Goal: Task Accomplishment & Management: Manage account settings

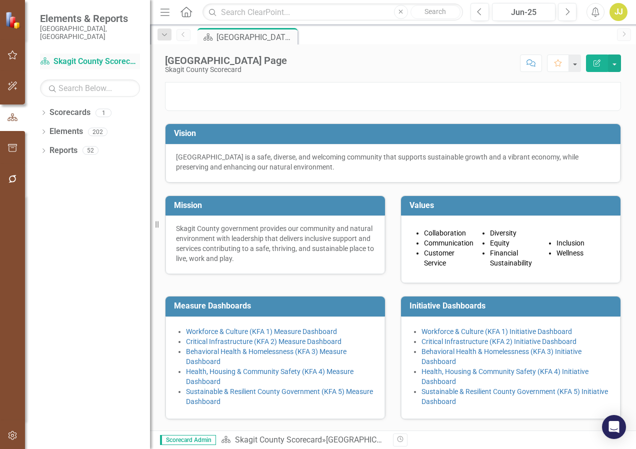
click at [72, 56] on link "Scorecard Skagit County Scorecard" at bounding box center [90, 62] width 100 height 12
click at [108, 56] on link "Scorecard Skagit County Scorecard" at bounding box center [90, 62] width 100 height 12
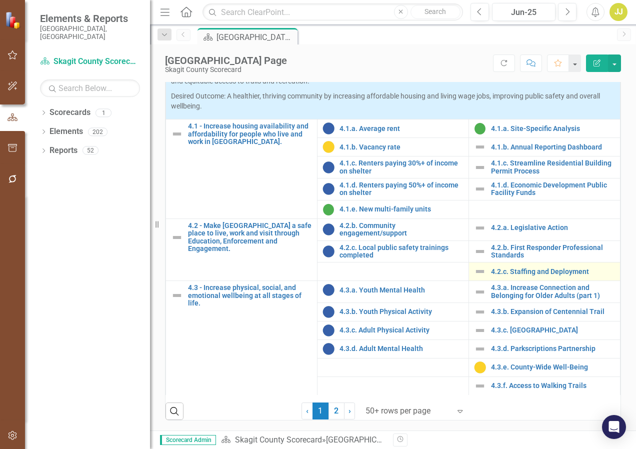
scroll to position [459, 0]
click at [330, 412] on link "2" at bounding box center [337, 411] width 16 height 17
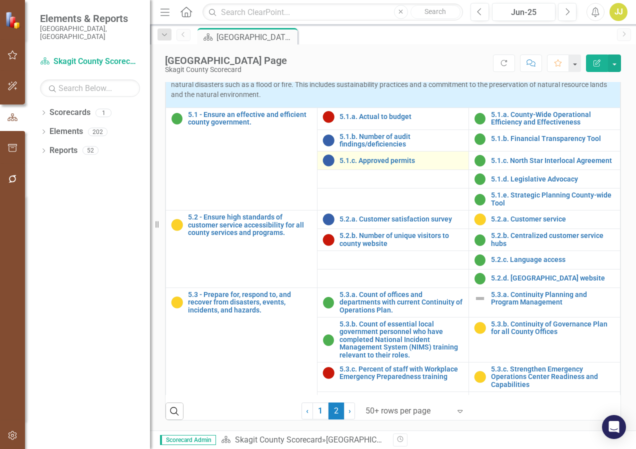
scroll to position [35, 0]
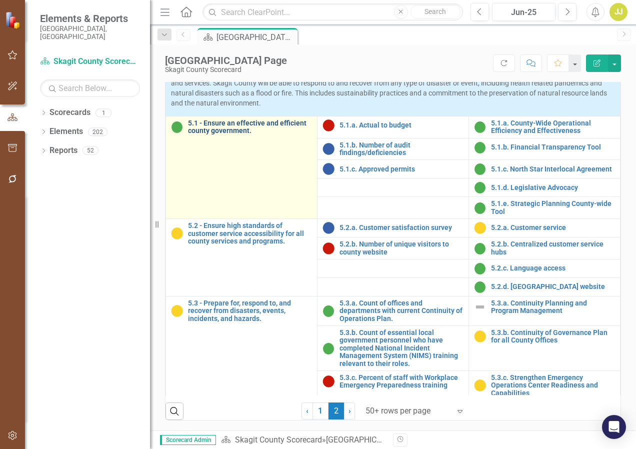
click at [209, 135] on link "5.1 - Ensure an effective and efficient county government." at bounding box center [250, 128] width 124 height 16
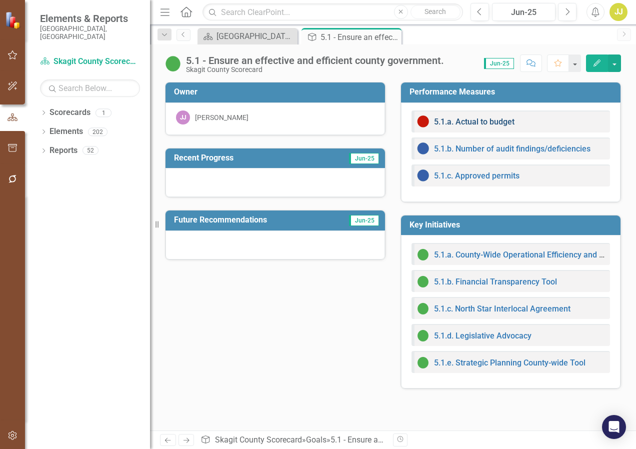
click at [493, 120] on link "5.1.a. Actual to budget" at bounding box center [474, 122] width 81 height 10
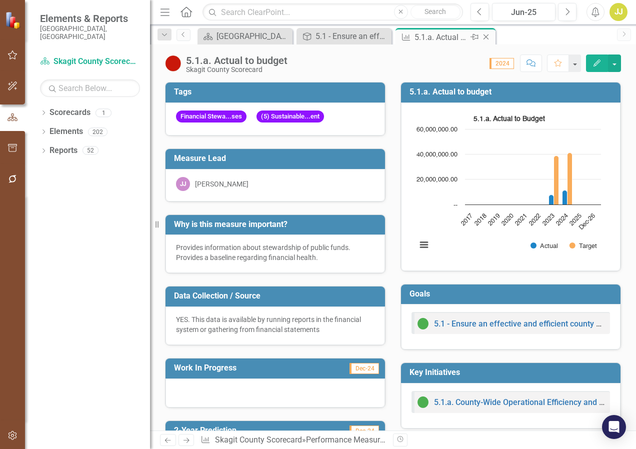
click at [485, 36] on icon "Close" at bounding box center [486, 37] width 10 height 8
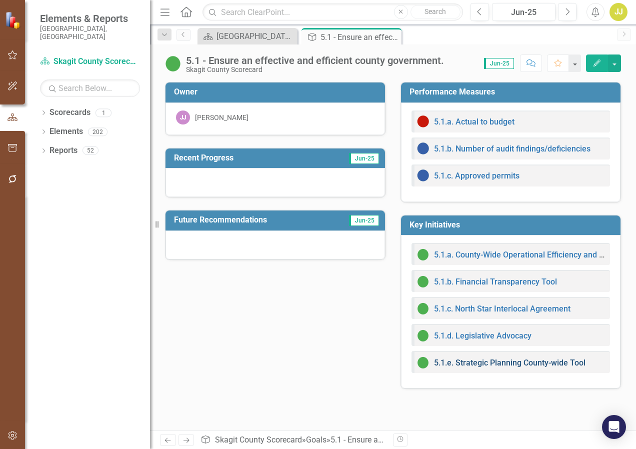
click at [500, 362] on link "5.1.e. Strategic Planning County-wide Tool" at bounding box center [510, 363] width 152 height 10
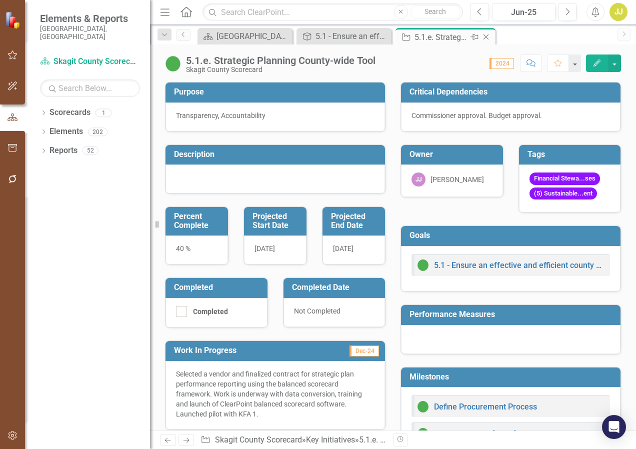
click at [487, 37] on icon at bounding box center [487, 38] width 6 height 6
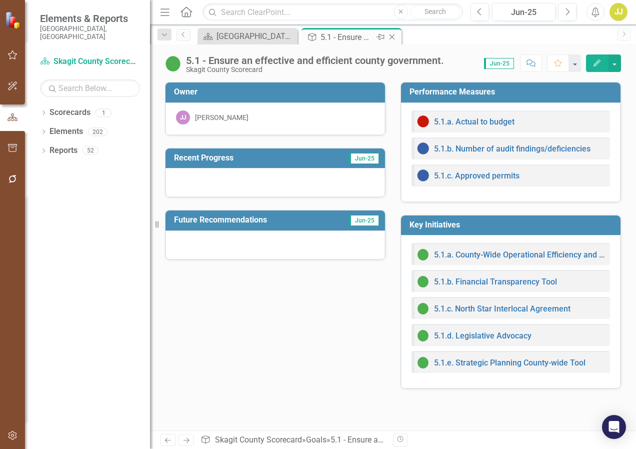
click at [389, 36] on icon "Close" at bounding box center [392, 37] width 10 height 8
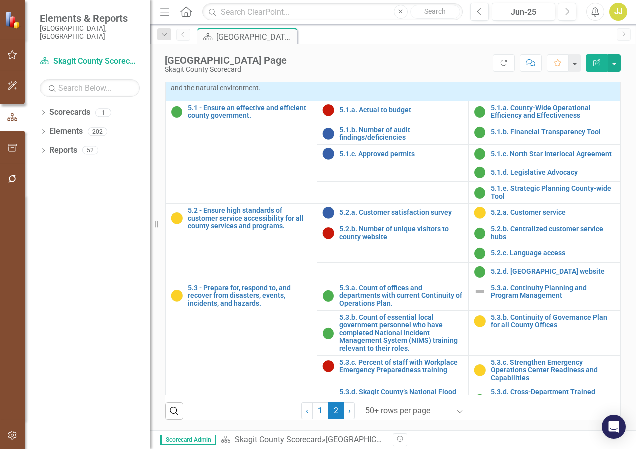
scroll to position [100, 0]
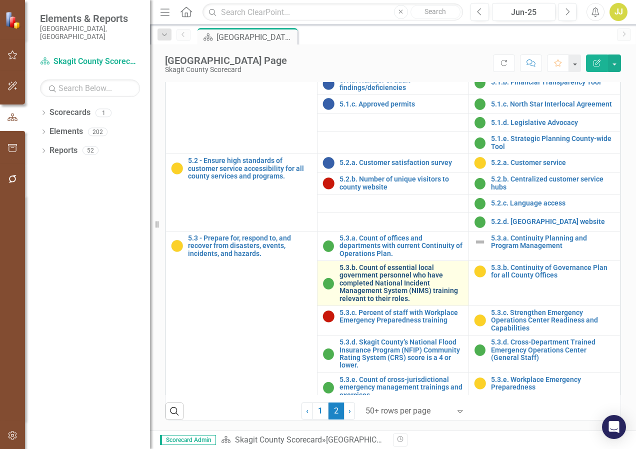
click at [371, 275] on link "5.3.b. Count of essential local government personnel who have completed Nationa…" at bounding box center [402, 283] width 124 height 39
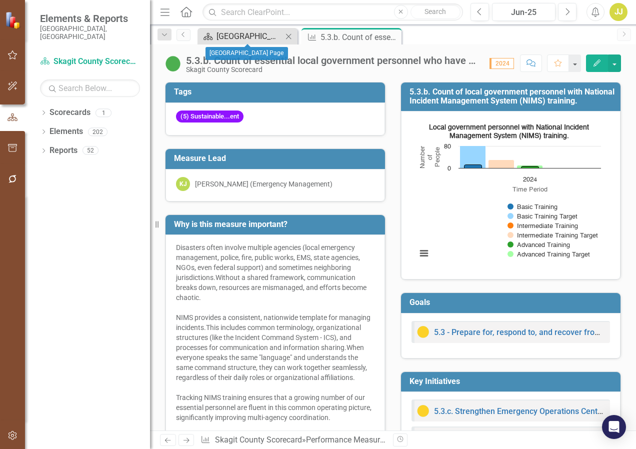
click at [250, 39] on div "[GEOGRAPHIC_DATA] Page" at bounding box center [250, 36] width 66 height 13
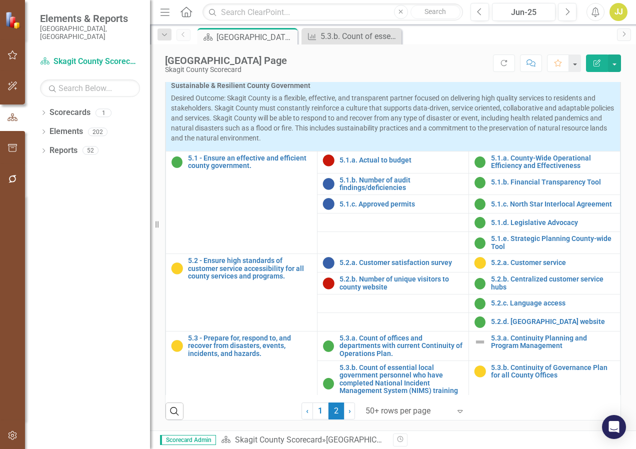
scroll to position [400, 0]
click at [365, 164] on link "5.1.a. Actual to budget" at bounding box center [402, 161] width 124 height 8
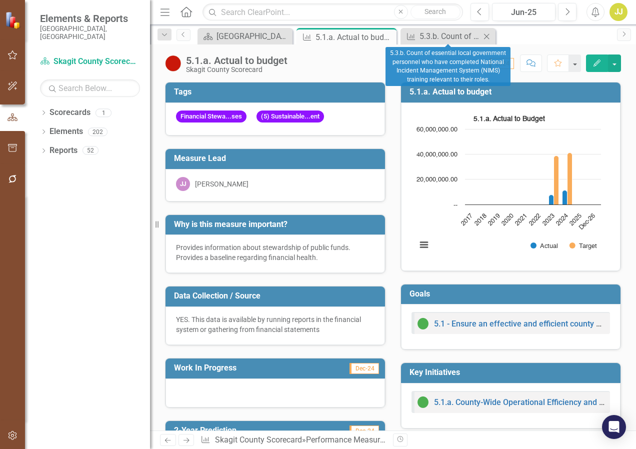
click at [489, 37] on icon "Close" at bounding box center [487, 37] width 10 height 8
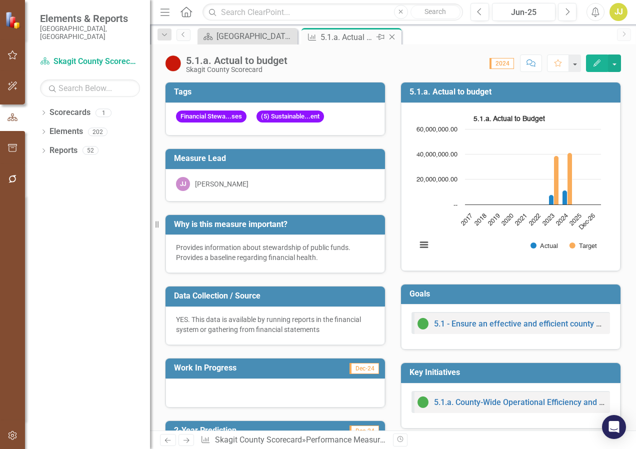
click at [392, 39] on icon "Close" at bounding box center [392, 37] width 10 height 8
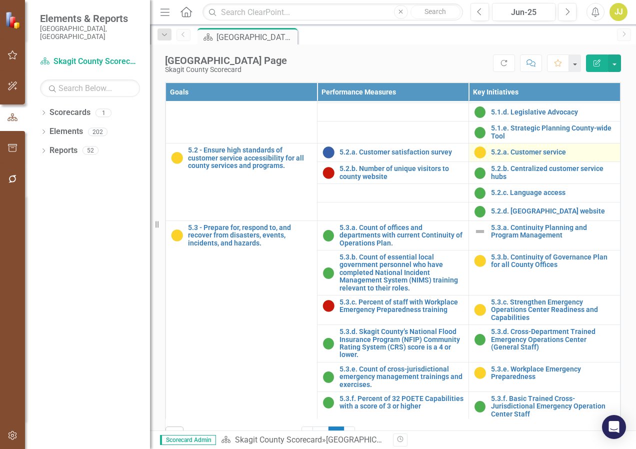
scroll to position [235, 0]
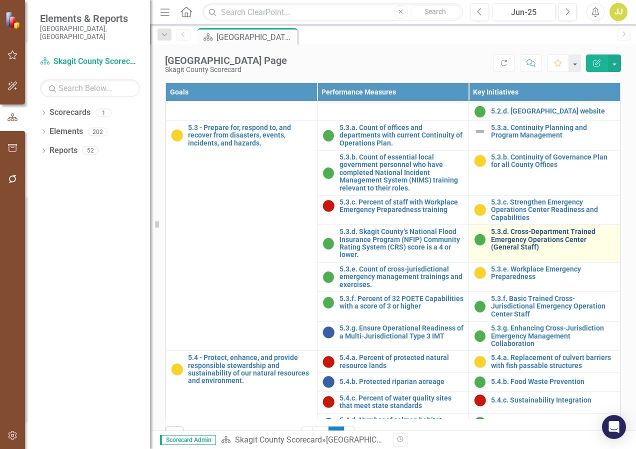
click at [513, 251] on link "5.3.d. Cross-Department Trained Emergency Operations Center (General Staff)" at bounding box center [553, 239] width 124 height 23
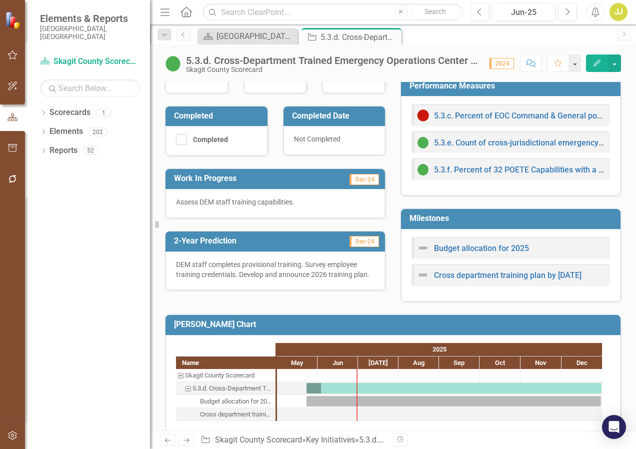
scroll to position [234, 0]
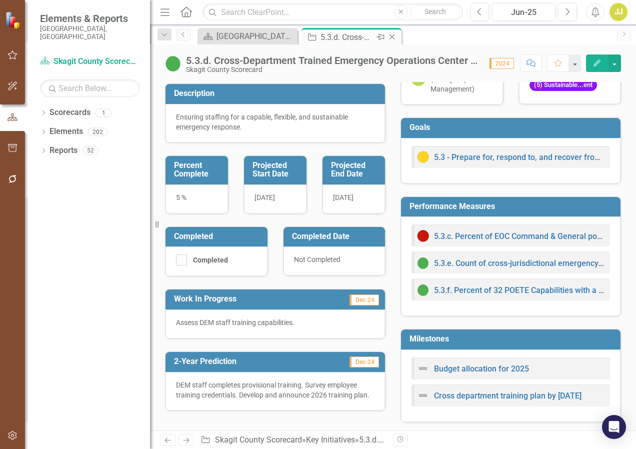
click at [394, 39] on icon "Close" at bounding box center [392, 37] width 10 height 8
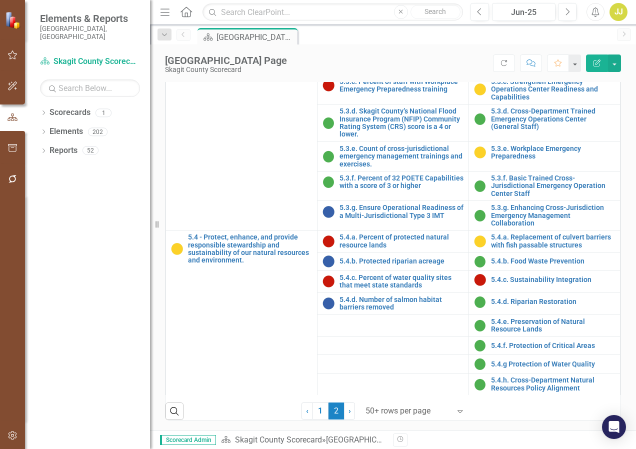
scroll to position [459, 0]
click at [513, 245] on link "5.4.a. Replacement of culvert barriers with fish passable structures" at bounding box center [553, 242] width 124 height 16
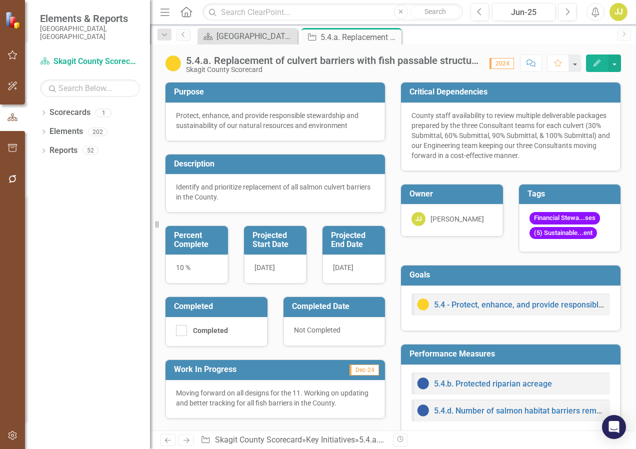
click at [501, 64] on span "2024" at bounding box center [502, 63] width 25 height 11
click at [513, 66] on button "button" at bounding box center [614, 64] width 13 height 18
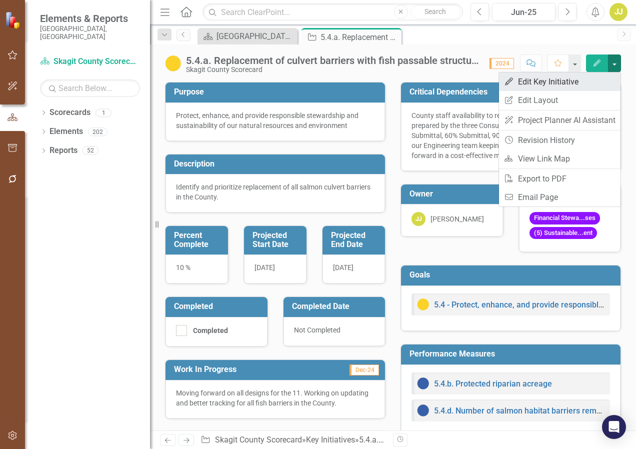
click at [513, 80] on link "Edit Edit Key Initiative" at bounding box center [560, 82] width 122 height 19
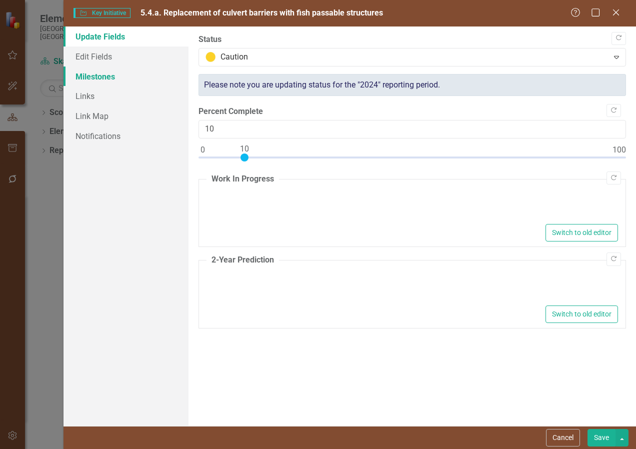
type textarea "<p>Moving forward on all designs for the 11. Working on updating and better tra…"
type textarea "<p>Compile data and field mapping. Complete updates to internal tracking layer …"
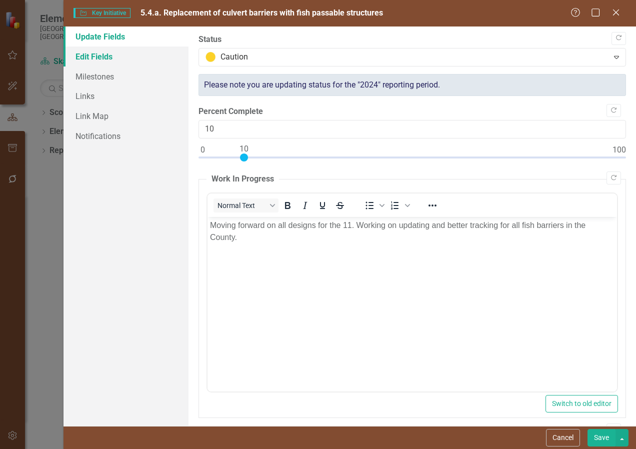
click at [98, 59] on link "Edit Fields" at bounding box center [126, 57] width 125 height 20
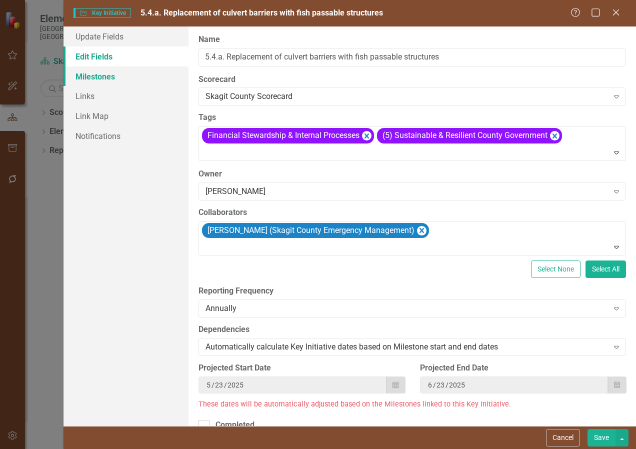
click at [91, 82] on link "Milestones" at bounding box center [126, 77] width 125 height 20
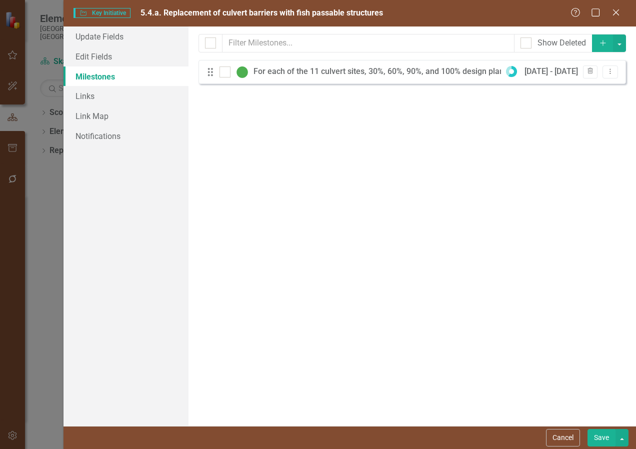
drag, startPoint x: 222, startPoint y: 94, endPoint x: 282, endPoint y: 105, distance: 61.5
click at [282, 105] on div "Milestones allow you to break down your projects (or initiatives) into smaller …" at bounding box center [413, 227] width 448 height 400
click at [513, 73] on icon "Dropdown Menu" at bounding box center [610, 71] width 9 height 7
click at [513, 90] on link "Edit Edit Milestone" at bounding box center [571, 88] width 94 height 19
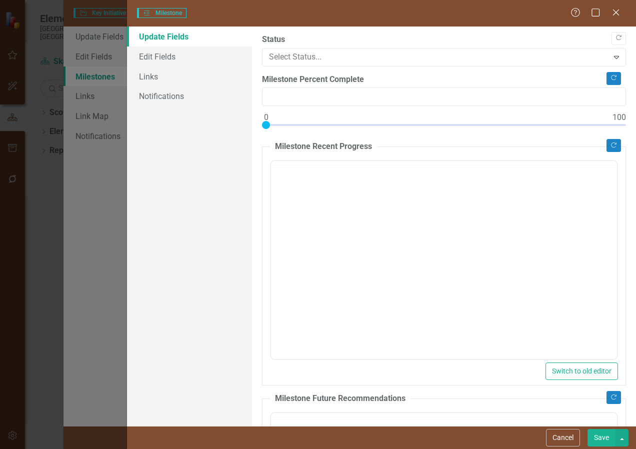
type input "60"
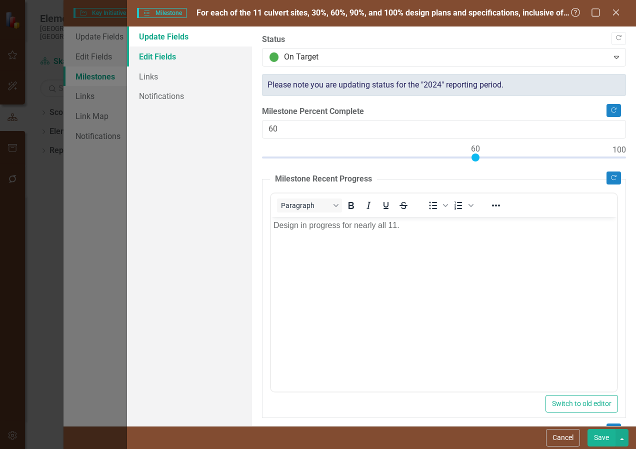
click at [156, 53] on link "Edit Fields" at bounding box center [189, 57] width 125 height 20
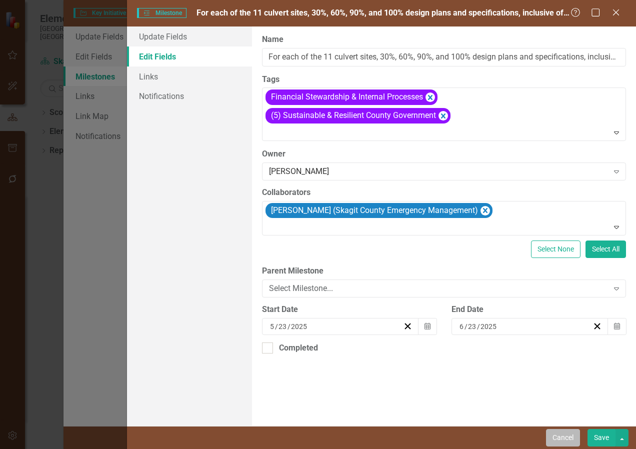
click at [513, 431] on button "Cancel" at bounding box center [563, 438] width 34 height 18
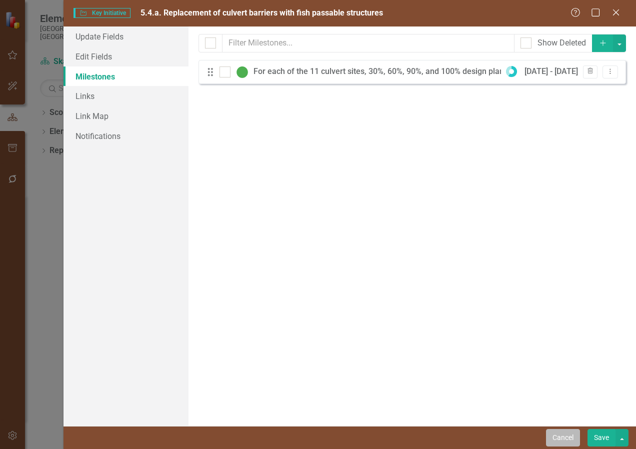
click at [513, 431] on button "Cancel" at bounding box center [563, 438] width 34 height 18
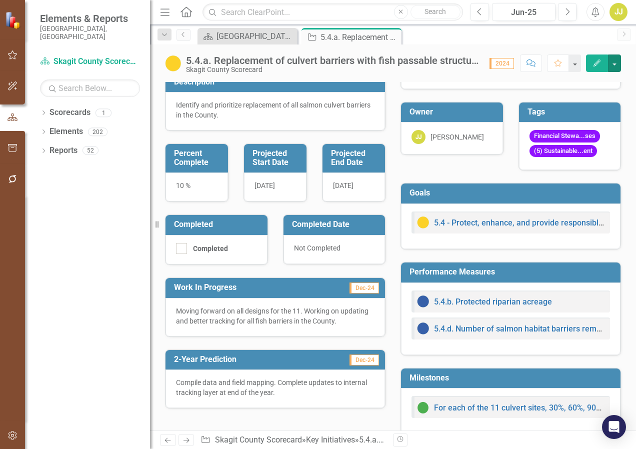
scroll to position [100, 0]
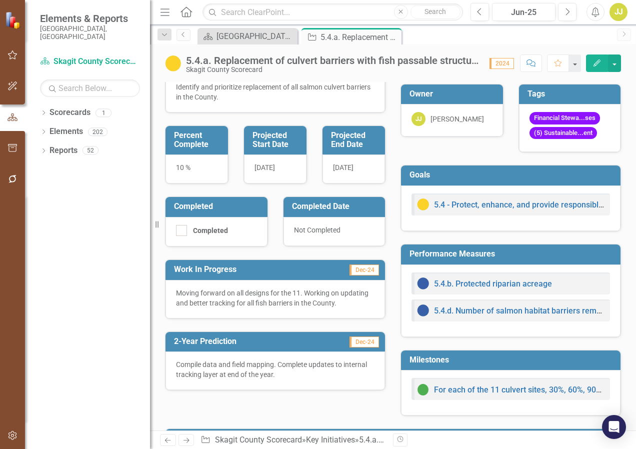
click at [352, 344] on span "Dec-24" at bounding box center [365, 342] width 30 height 11
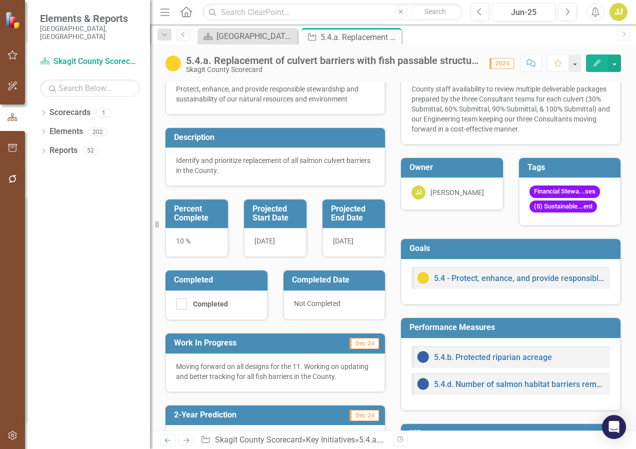
scroll to position [0, 0]
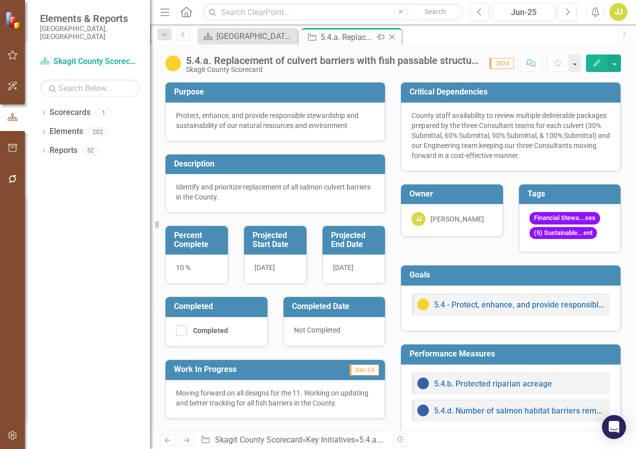
click at [390, 35] on icon "Close" at bounding box center [392, 37] width 10 height 8
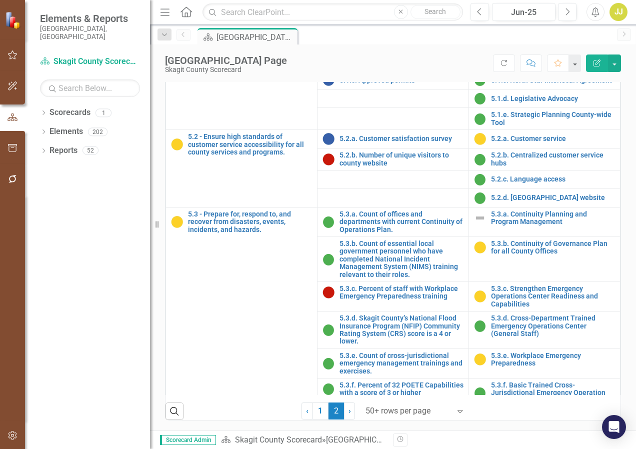
scroll to position [85, 0]
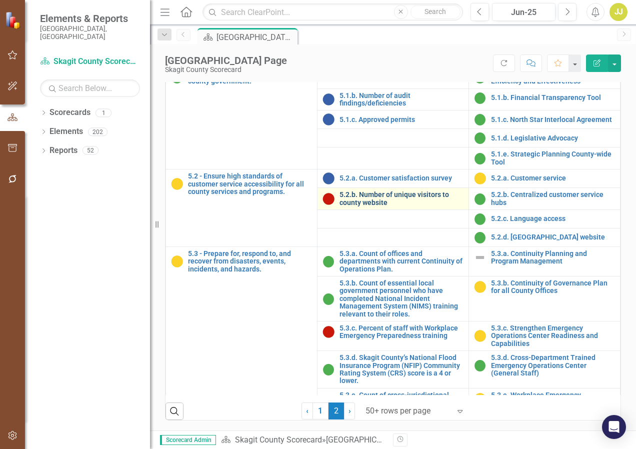
click at [382, 197] on link "5.2.b. Number of unique visitors to county website" at bounding box center [402, 199] width 124 height 16
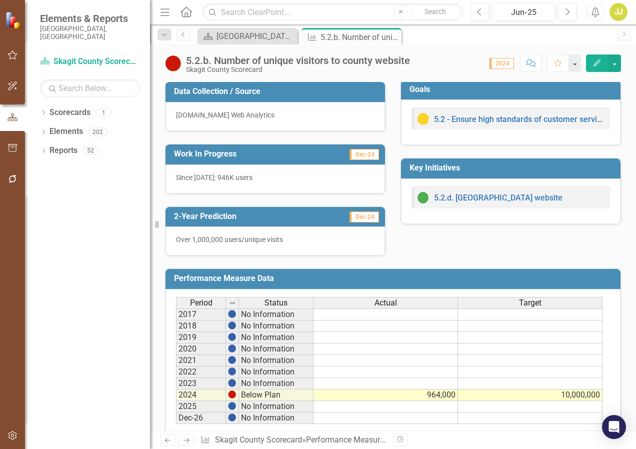
scroll to position [287, 0]
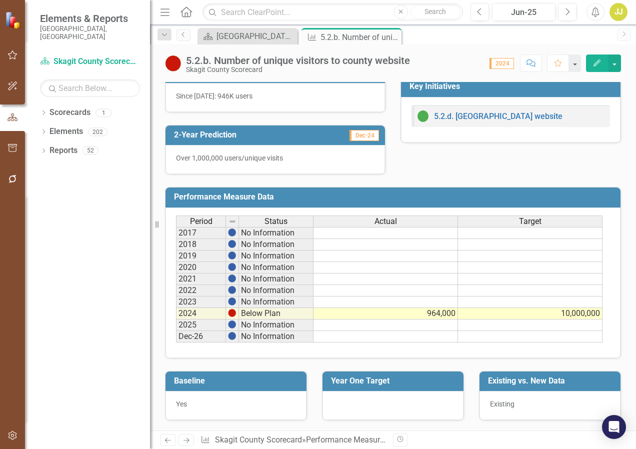
click at [449, 312] on td "964,000" at bounding box center [386, 314] width 145 height 12
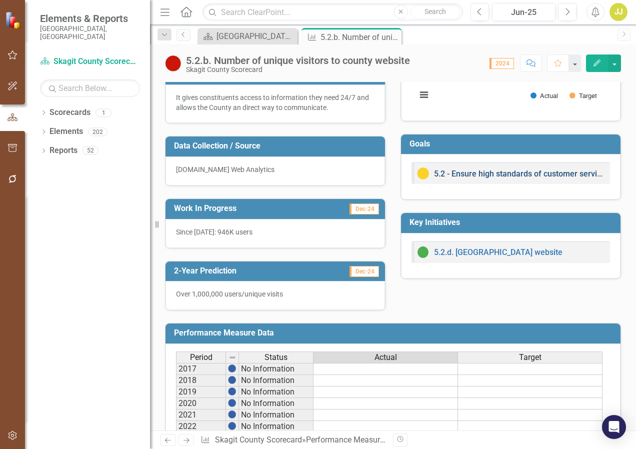
scroll to position [200, 0]
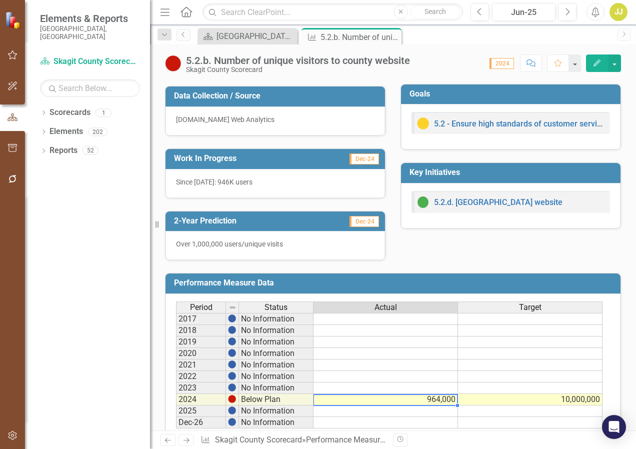
click at [513, 404] on td "10,000,000" at bounding box center [530, 400] width 145 height 12
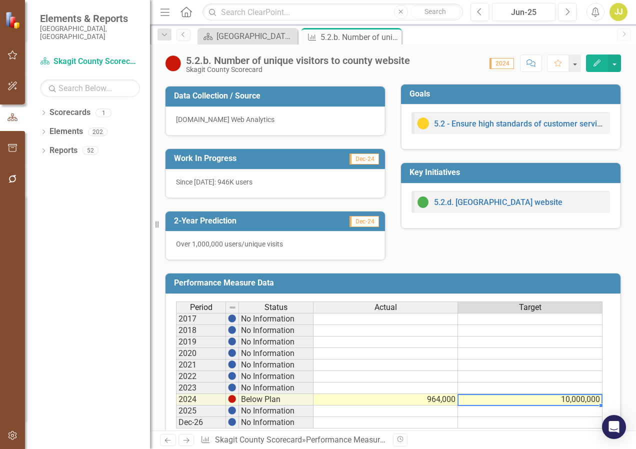
click at [513, 402] on td "10,000,000" at bounding box center [530, 400] width 145 height 12
click at [513, 402] on textarea "10000000" at bounding box center [530, 400] width 145 height 12
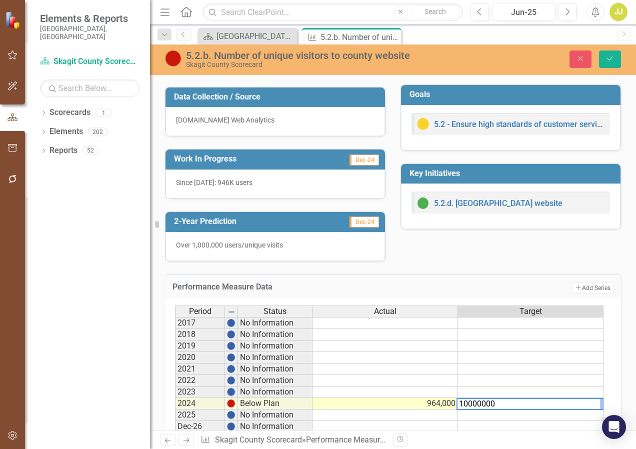
click at [513, 406] on textarea "10000000" at bounding box center [529, 404] width 145 height 12
type textarea "1000000"
click at [496, 374] on td at bounding box center [531, 370] width 146 height 12
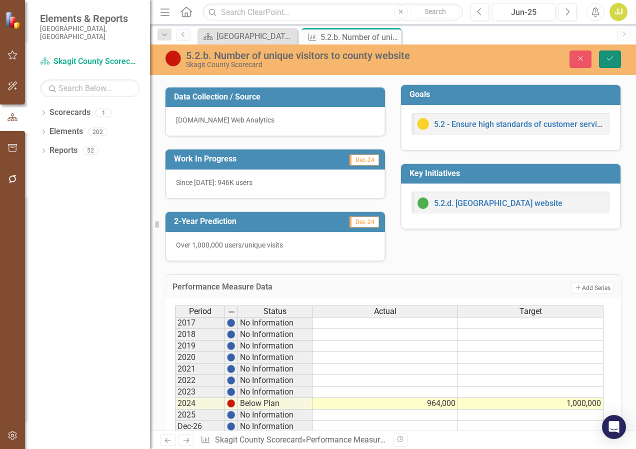
click at [513, 52] on button "Save" at bounding box center [610, 60] width 22 height 18
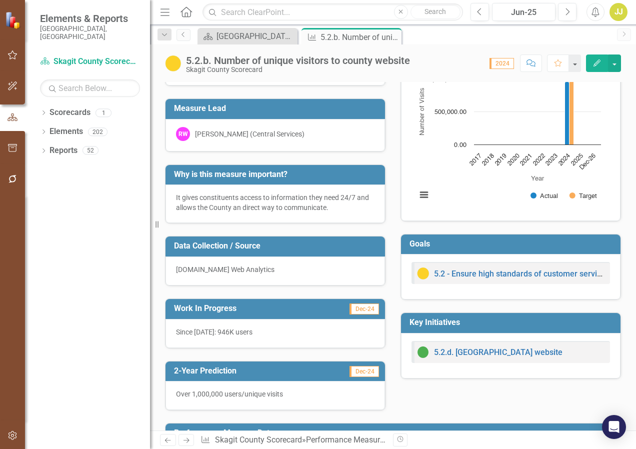
scroll to position [0, 0]
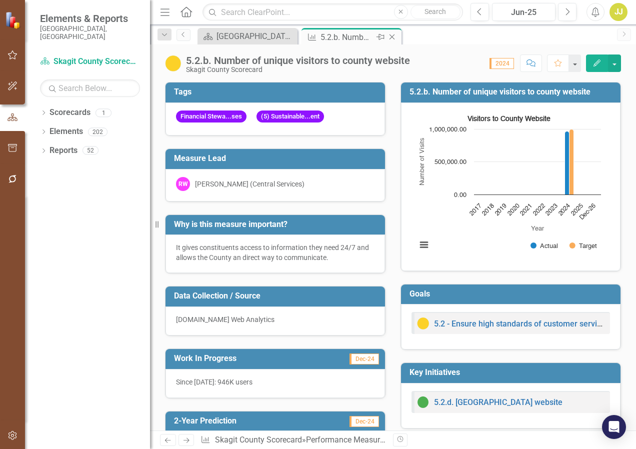
click at [394, 39] on icon "Close" at bounding box center [392, 37] width 10 height 8
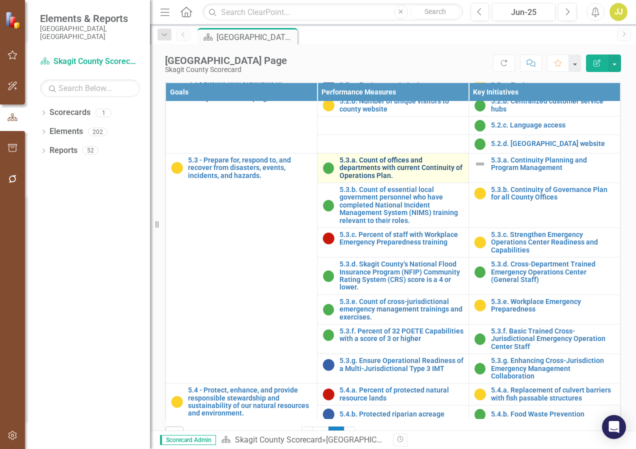
scroll to position [185, 0]
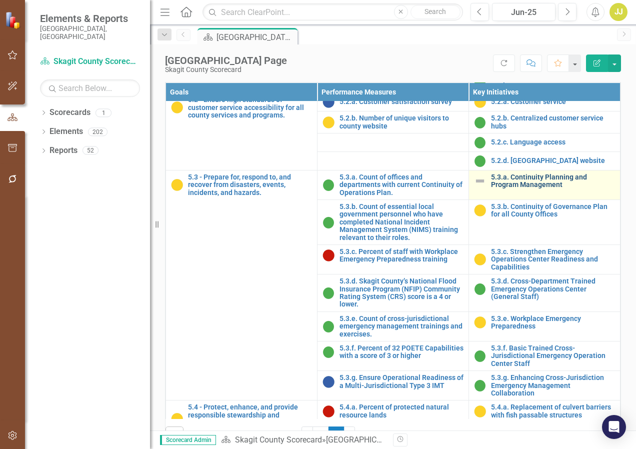
click at [494, 189] on link "5.3.a. Continuity Planning and Program Management" at bounding box center [553, 182] width 124 height 16
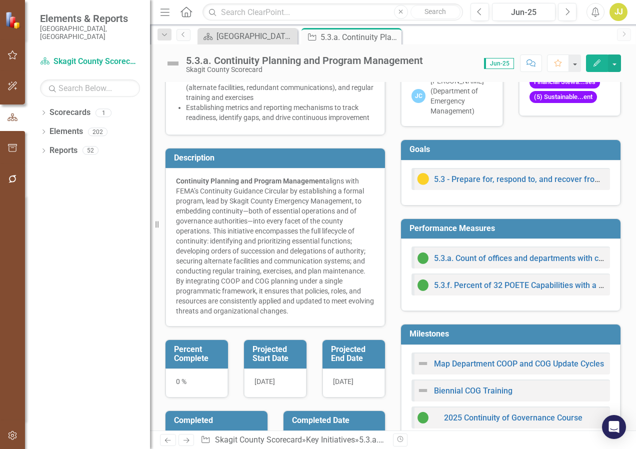
scroll to position [100, 0]
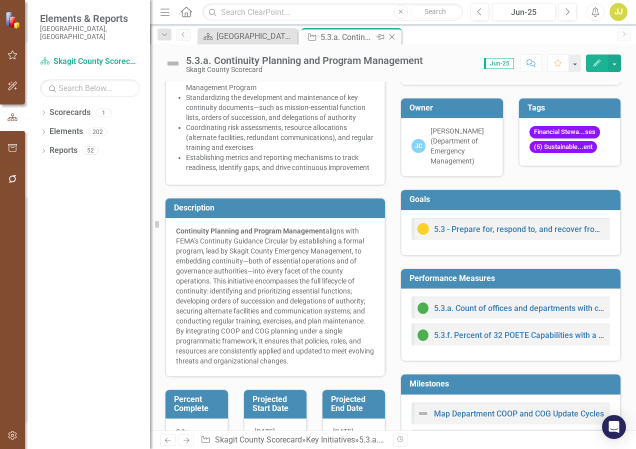
click at [393, 37] on icon "Close" at bounding box center [392, 37] width 10 height 8
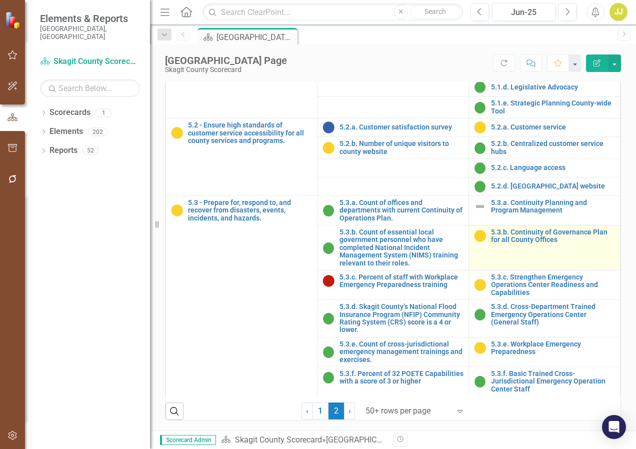
scroll to position [135, 0]
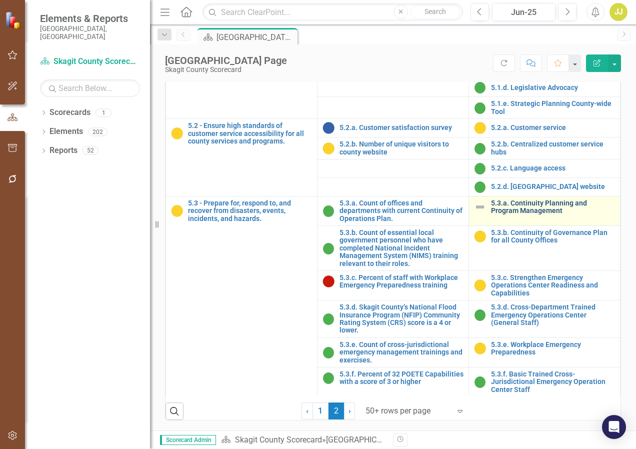
click at [512, 215] on link "5.3.a. Continuity Planning and Program Management" at bounding box center [553, 208] width 124 height 16
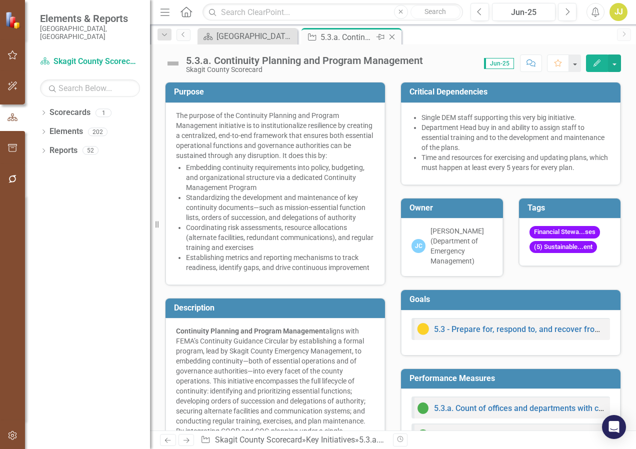
click at [393, 37] on icon "Close" at bounding box center [392, 37] width 10 height 8
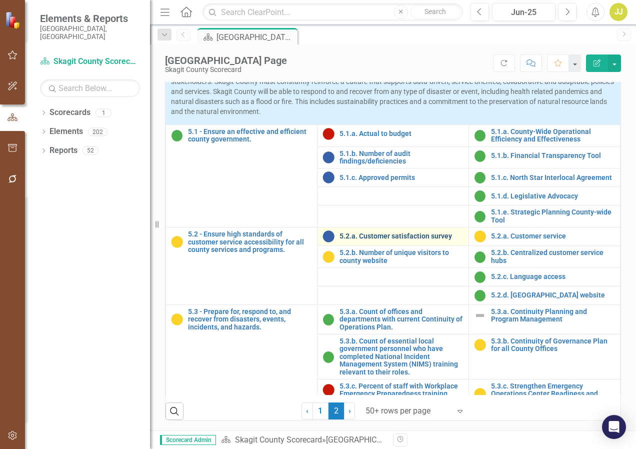
scroll to position [50, 0]
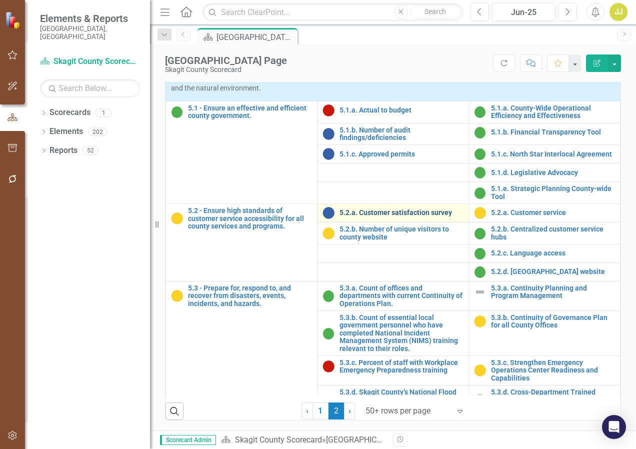
click at [376, 217] on link "5.2.a. Customer satisfaction survey" at bounding box center [402, 213] width 124 height 8
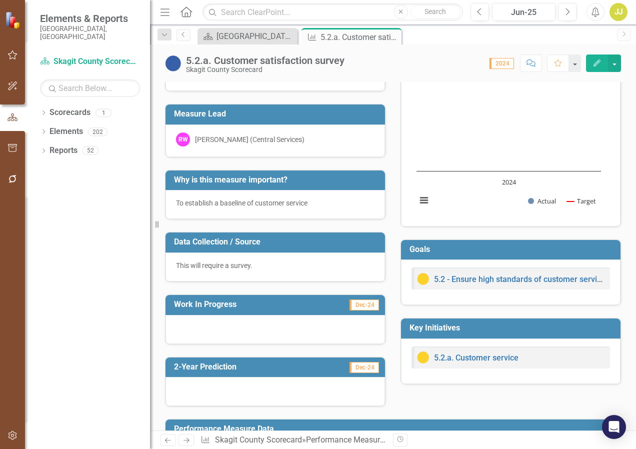
scroll to position [27, 0]
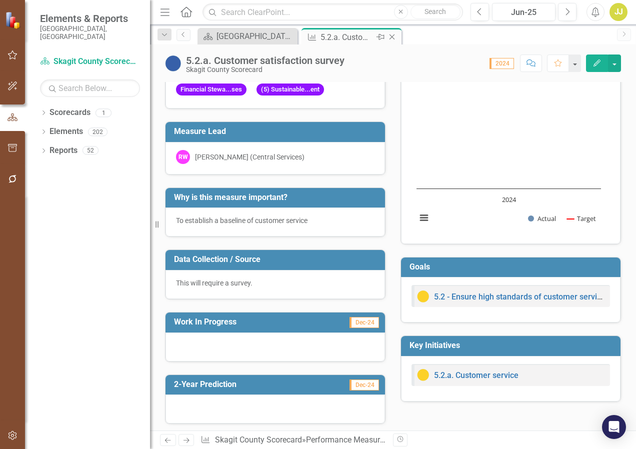
click at [393, 38] on icon "Close" at bounding box center [392, 37] width 10 height 8
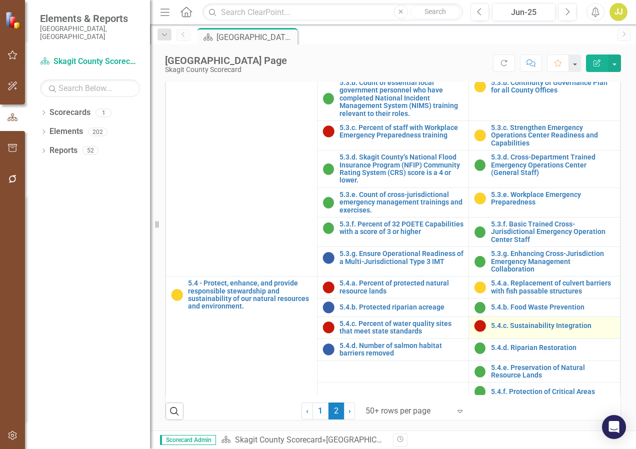
scroll to position [335, 0]
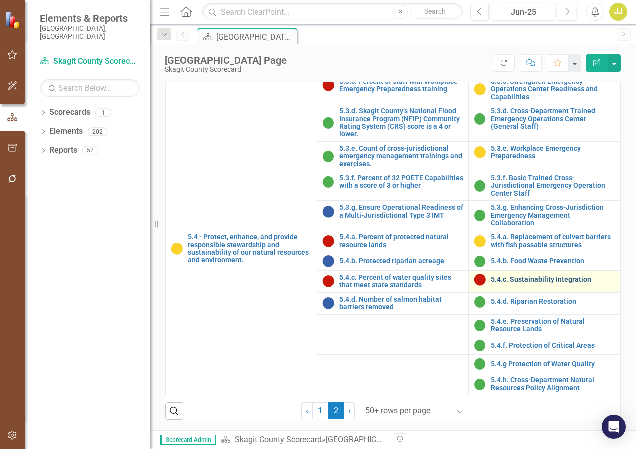
click at [513, 284] on link "5.4.c. Sustainability Integration" at bounding box center [553, 280] width 124 height 8
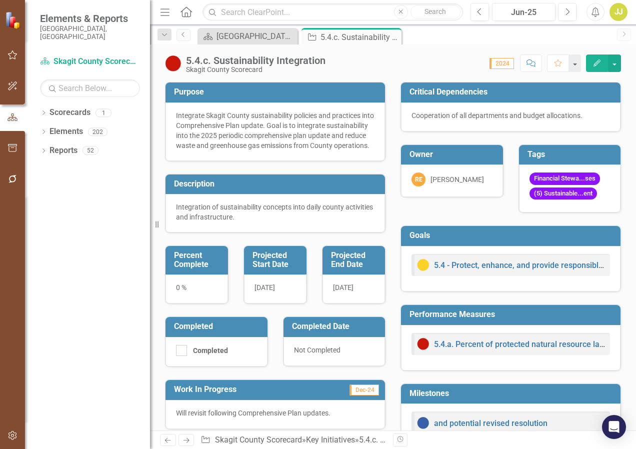
drag, startPoint x: 237, startPoint y: 157, endPoint x: 186, endPoint y: 126, distance: 59.7
click at [186, 126] on div "Integrate Skagit County sustainability policies and practices into Comprehensiv…" at bounding box center [275, 131] width 199 height 40
click at [248, 35] on div "[GEOGRAPHIC_DATA] Page" at bounding box center [250, 36] width 66 height 13
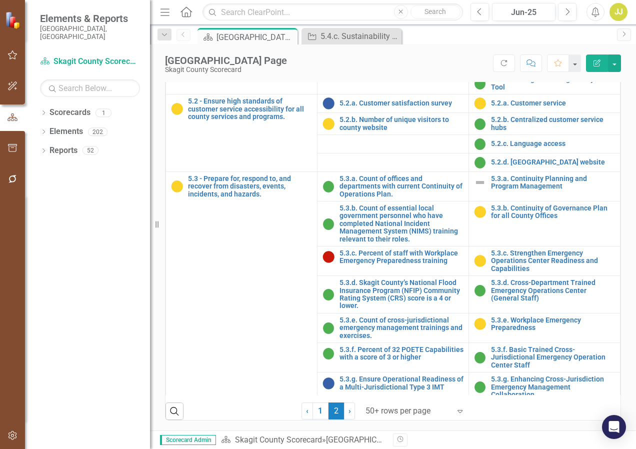
scroll to position [135, 0]
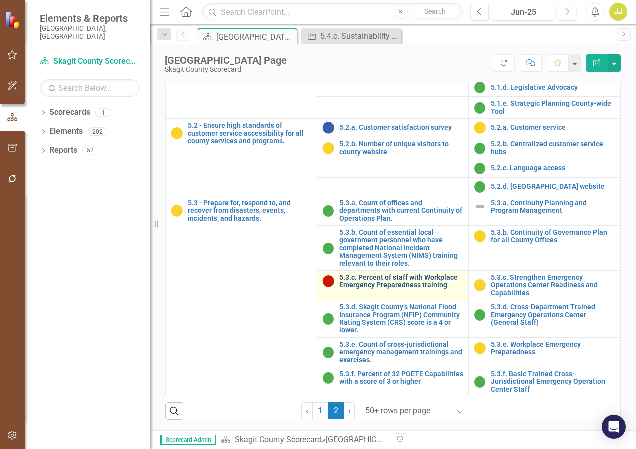
click at [421, 289] on link "5.3.c. Percent of staff with Workplace Emergency Preparedness training" at bounding box center [402, 282] width 124 height 16
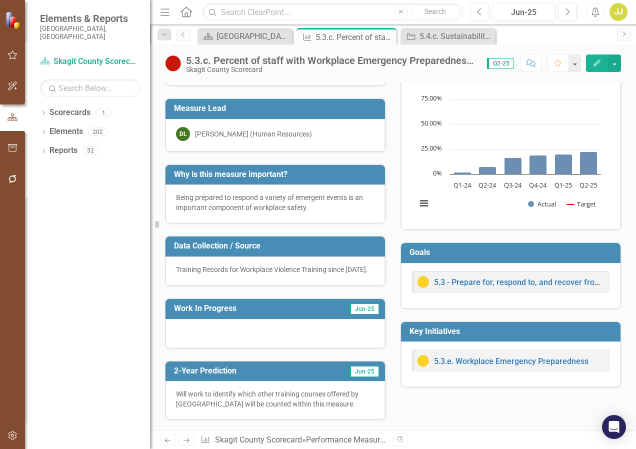
scroll to position [100, 0]
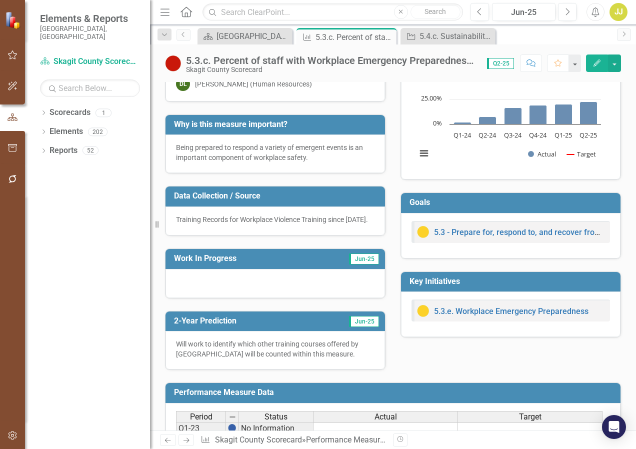
drag, startPoint x: 243, startPoint y: 221, endPoint x: 314, endPoint y: 228, distance: 71.3
click at [314, 225] on p "Training Records for Workplace Violence Training since [DATE]." at bounding box center [275, 220] width 199 height 10
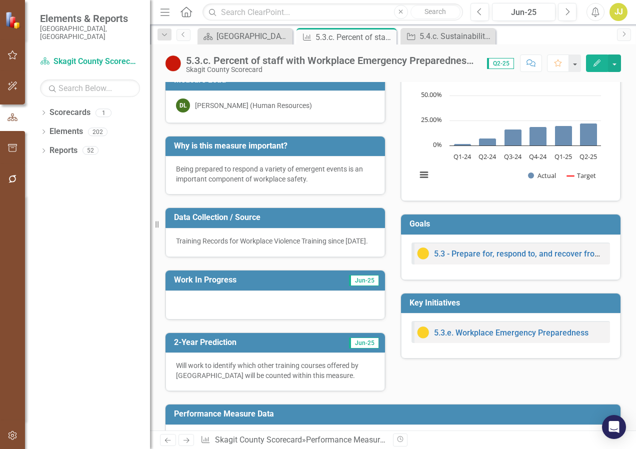
scroll to position [0, 0]
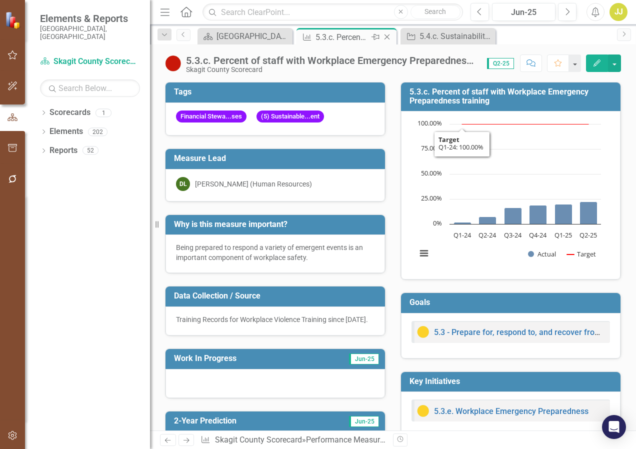
click at [390, 38] on icon "Close" at bounding box center [387, 37] width 10 height 8
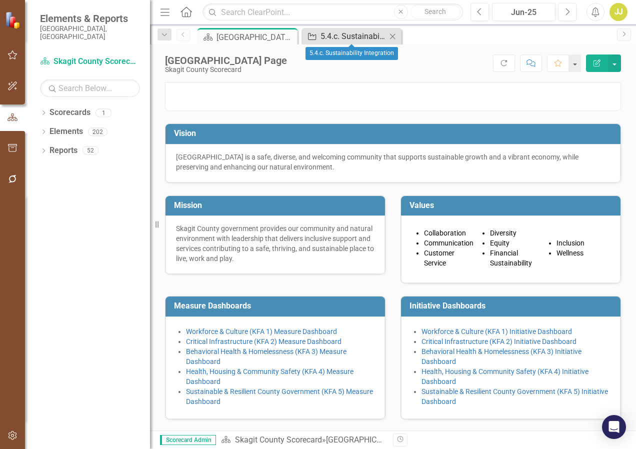
click at [355, 36] on div "5.4.c. Sustainability Integration" at bounding box center [354, 36] width 66 height 13
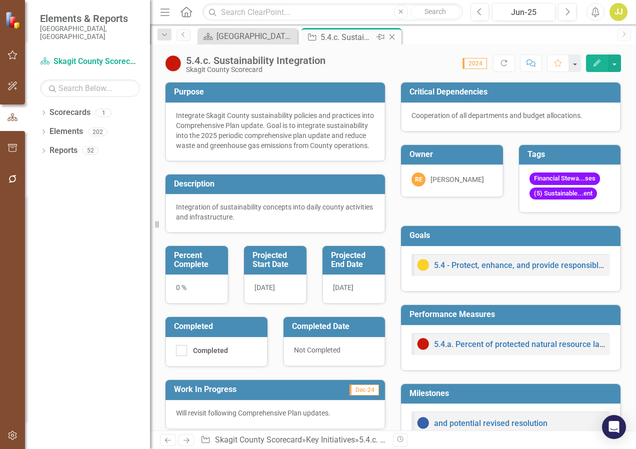
click at [393, 35] on icon "Close" at bounding box center [392, 37] width 10 height 8
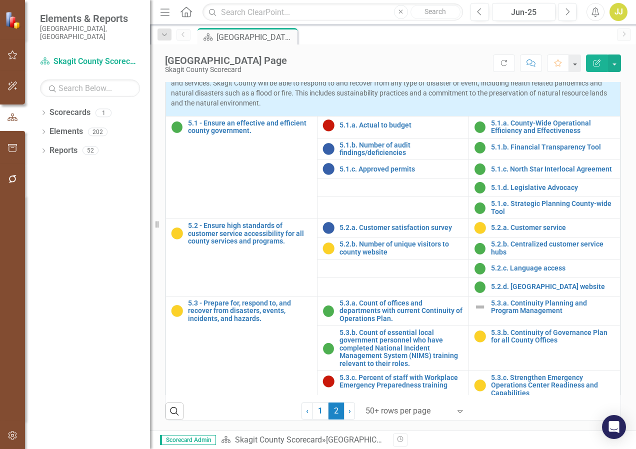
scroll to position [450, 0]
